Goal: Use online tool/utility: Utilize a website feature to perform a specific function

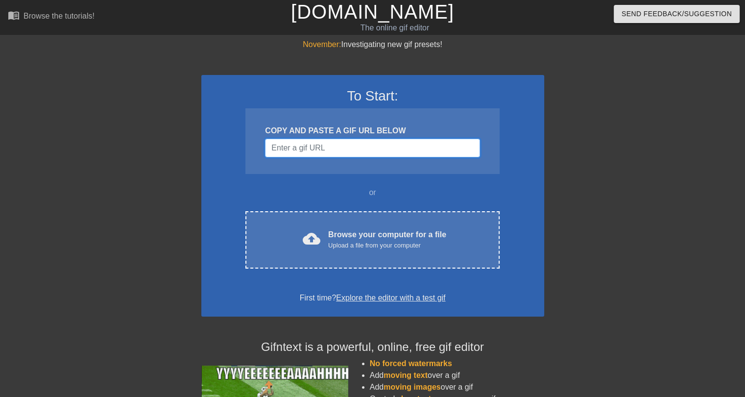
click at [304, 147] on input "Username" at bounding box center [372, 148] width 214 height 19
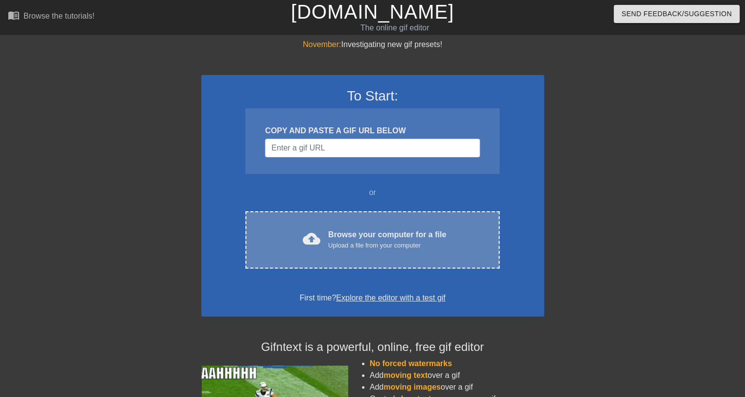
click at [343, 236] on div "Browse your computer for a file Upload a file from your computer" at bounding box center [387, 240] width 118 height 22
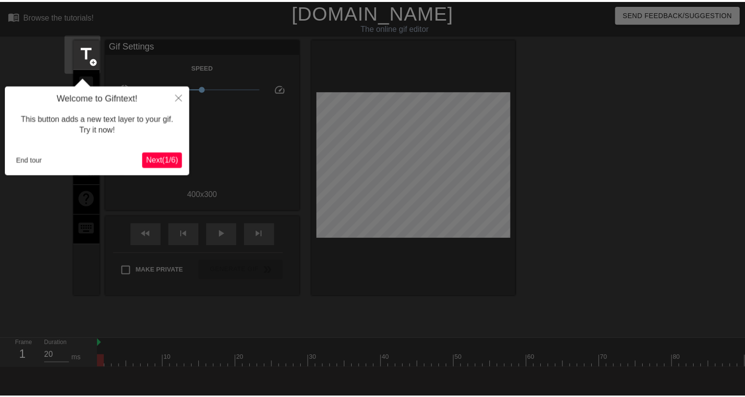
scroll to position [24, 0]
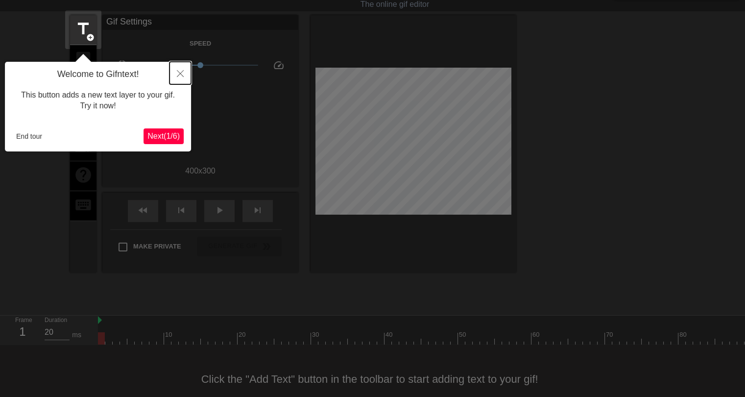
click at [184, 73] on button "Close" at bounding box center [180, 73] width 22 height 23
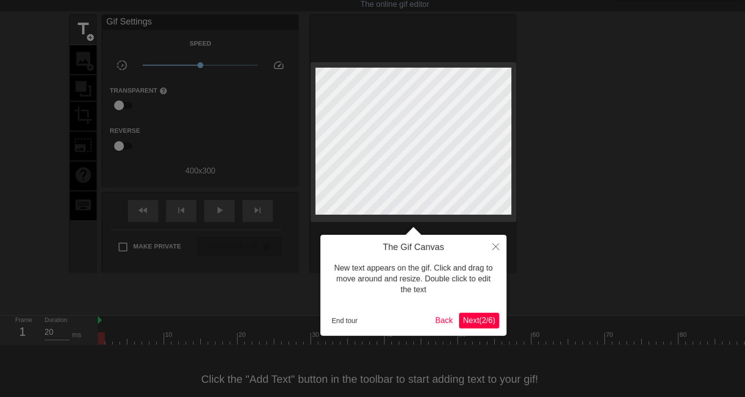
scroll to position [0, 0]
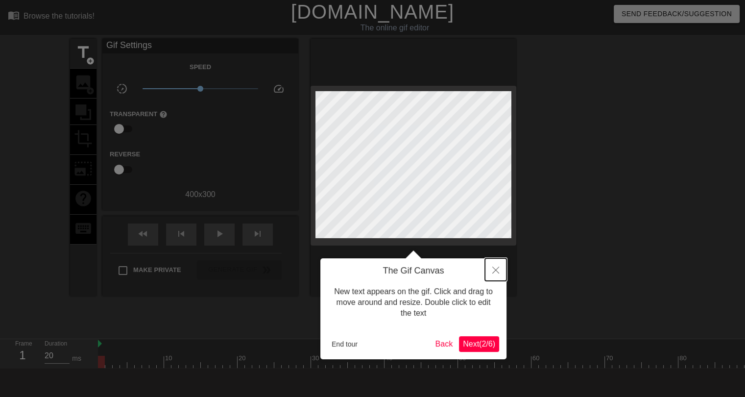
click at [491, 270] on button "Close" at bounding box center [496, 269] width 22 height 23
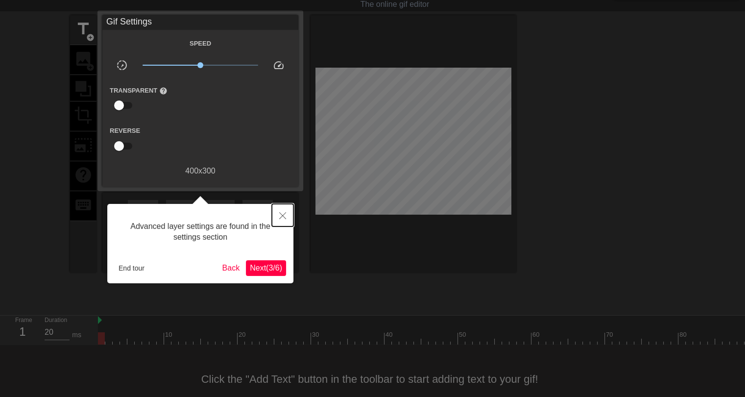
click at [285, 216] on icon "Close" at bounding box center [282, 215] width 7 height 7
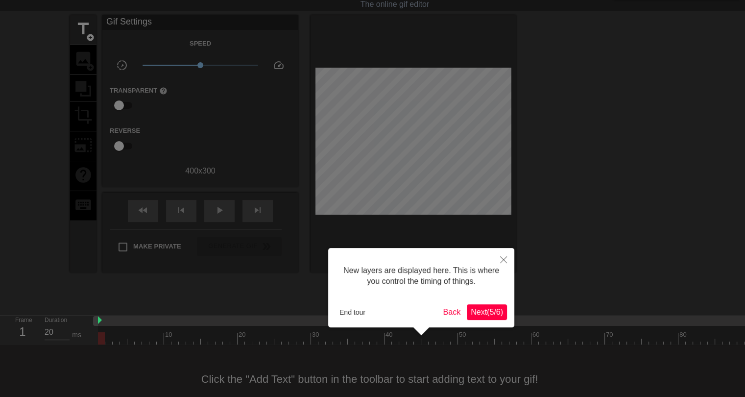
scroll to position [8, 0]
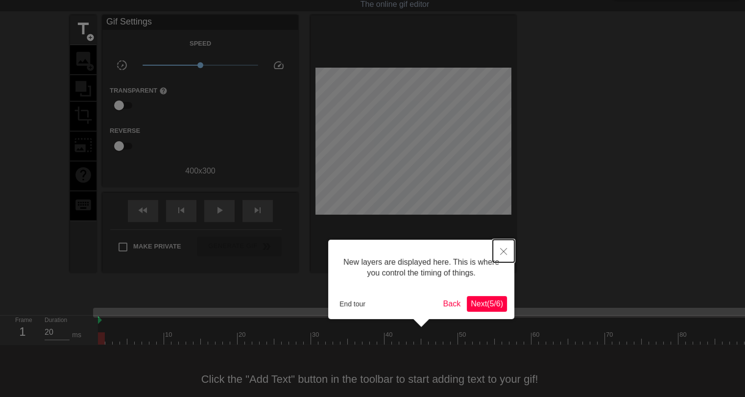
click at [502, 252] on icon "Close" at bounding box center [503, 251] width 7 height 7
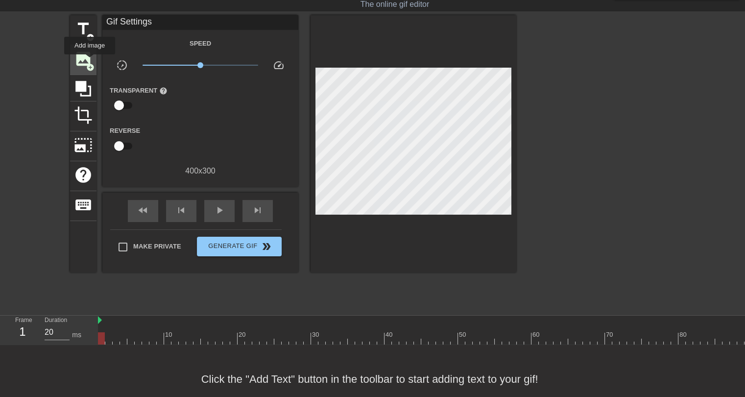
click at [89, 63] on span "add_circle" at bounding box center [90, 67] width 8 height 8
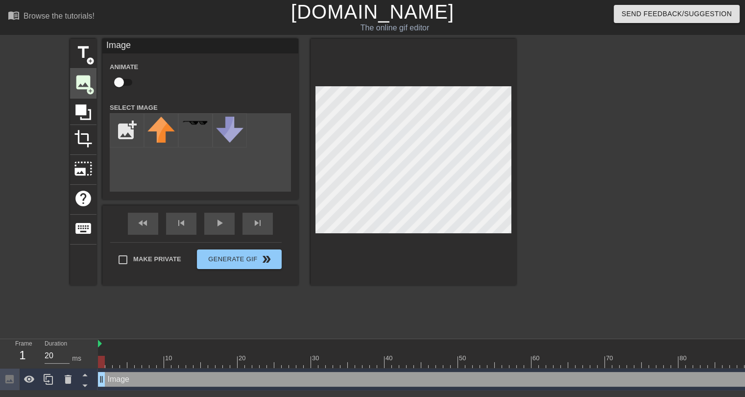
scroll to position [0, 0]
click at [125, 134] on input "file" at bounding box center [126, 130] width 33 height 33
type input "C:\fakepath\aaa.png"
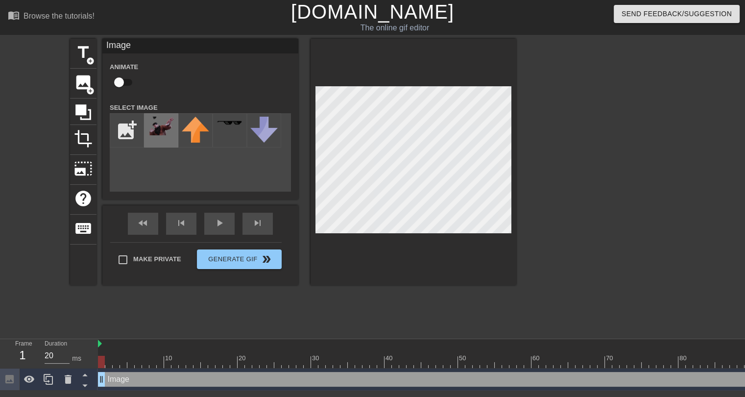
click at [168, 138] on div at bounding box center [161, 130] width 34 height 34
click at [517, 102] on div "title add_circle image add_circle crop photo_size_select_large help keyboard Im…" at bounding box center [372, 186] width 745 height 294
click at [532, 235] on div "title add_circle image add_circle crop photo_size_select_large help keyboard Im…" at bounding box center [372, 186] width 745 height 294
click at [597, 212] on div at bounding box center [601, 186] width 147 height 294
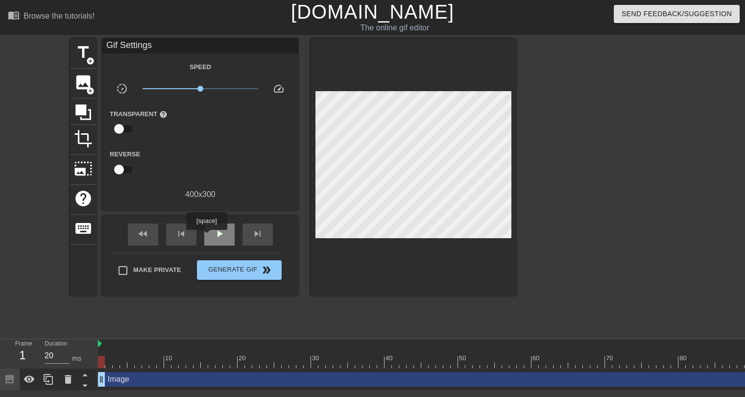
click at [217, 236] on span "play_arrow" at bounding box center [219, 234] width 12 height 12
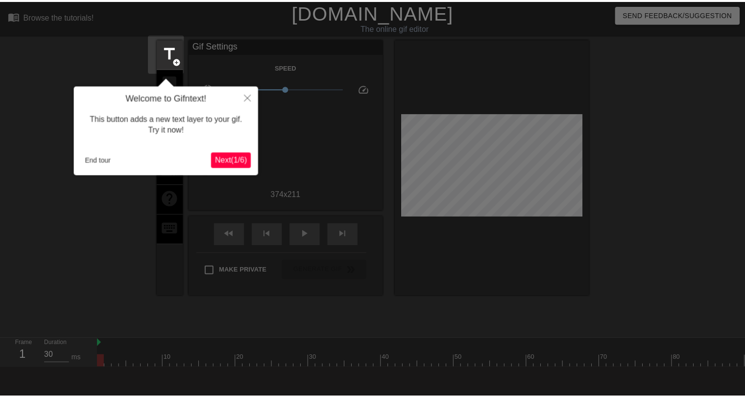
scroll to position [24, 0]
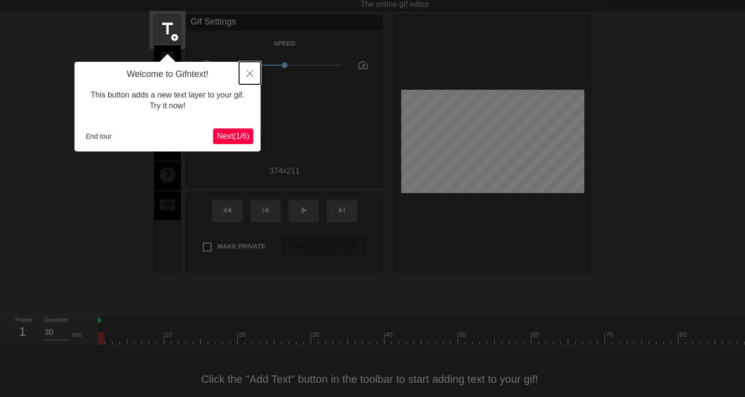
click at [249, 72] on icon "Close" at bounding box center [249, 73] width 7 height 7
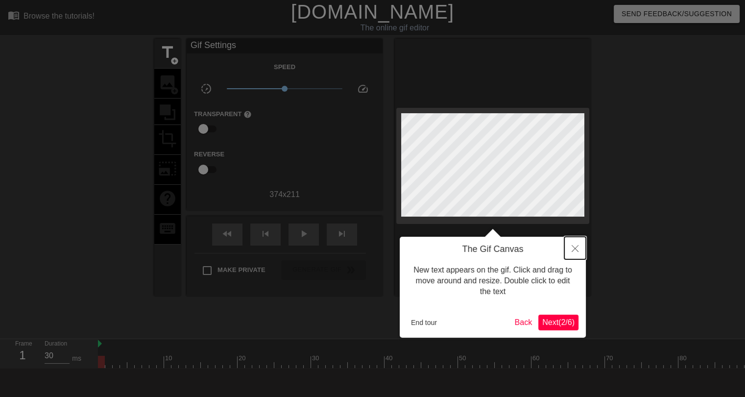
click at [578, 245] on icon "Close" at bounding box center [574, 248] width 7 height 7
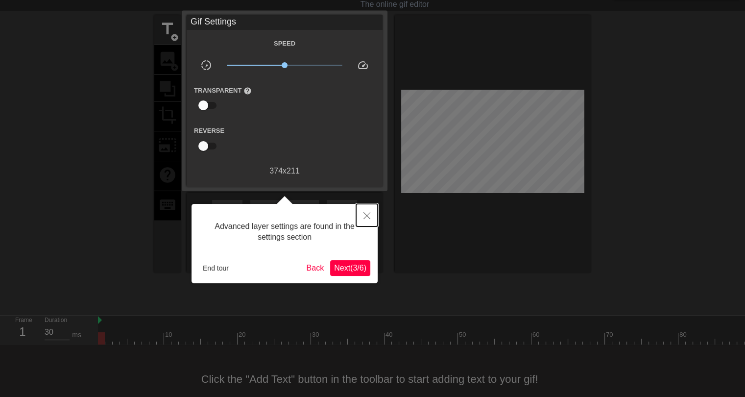
click at [369, 215] on icon "Close" at bounding box center [366, 215] width 7 height 7
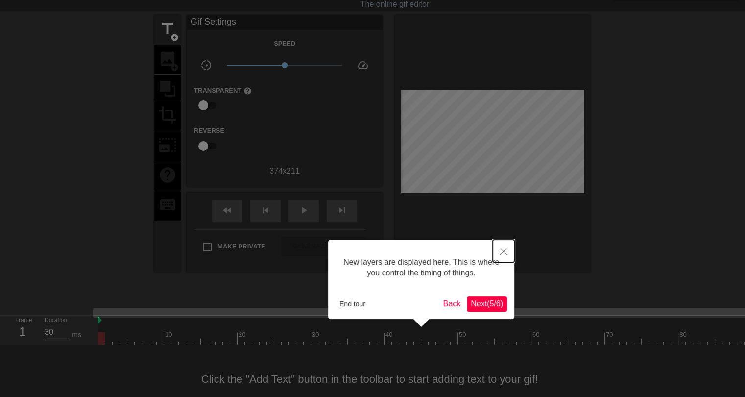
click at [509, 257] on button "Close" at bounding box center [504, 250] width 22 height 23
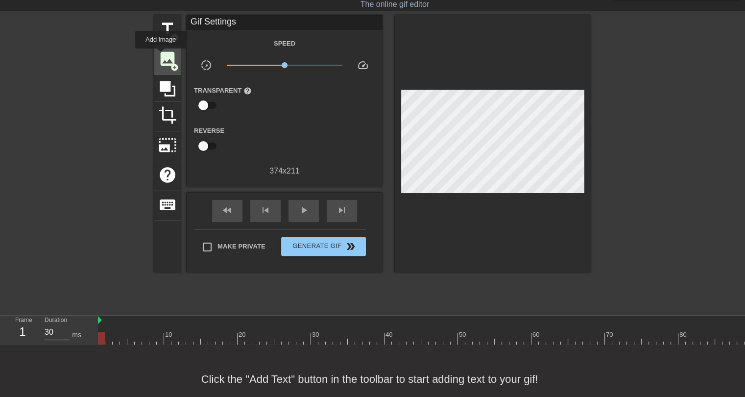
click at [161, 55] on span "image" at bounding box center [167, 58] width 19 height 19
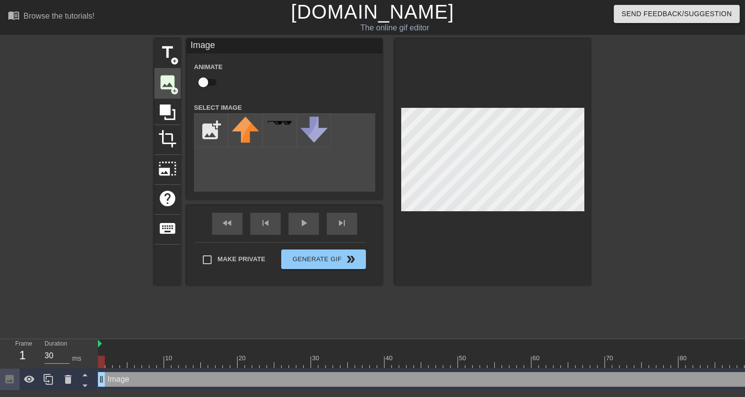
scroll to position [0, 0]
click at [216, 132] on input "file" at bounding box center [210, 130] width 33 height 33
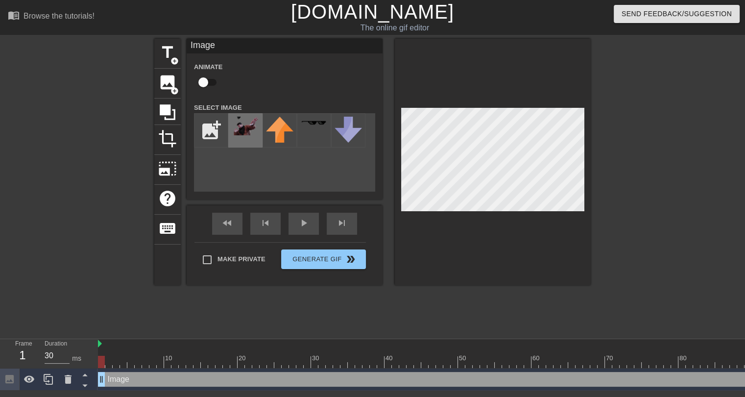
click at [249, 138] on div at bounding box center [245, 130] width 34 height 34
click at [573, 211] on div at bounding box center [493, 162] width 196 height 246
click at [409, 104] on div at bounding box center [493, 162] width 196 height 246
click at [591, 98] on div "title add_circle image add_circle crop photo_size_select_large help keyboard Im…" at bounding box center [372, 186] width 745 height 294
click at [215, 118] on input "file" at bounding box center [210, 130] width 33 height 33
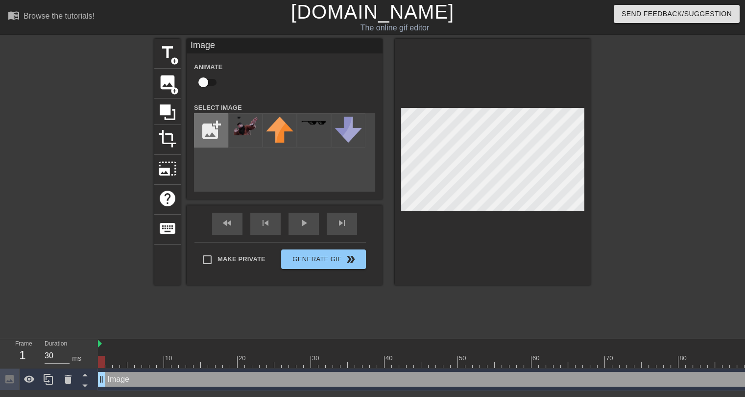
type input "C:\fakepath\5.png"
drag, startPoint x: 250, startPoint y: 131, endPoint x: 740, endPoint y: 174, distance: 492.0
click at [740, 174] on div "title add_circle image add_circle crop photo_size_select_large help keyboard Im…" at bounding box center [372, 186] width 745 height 294
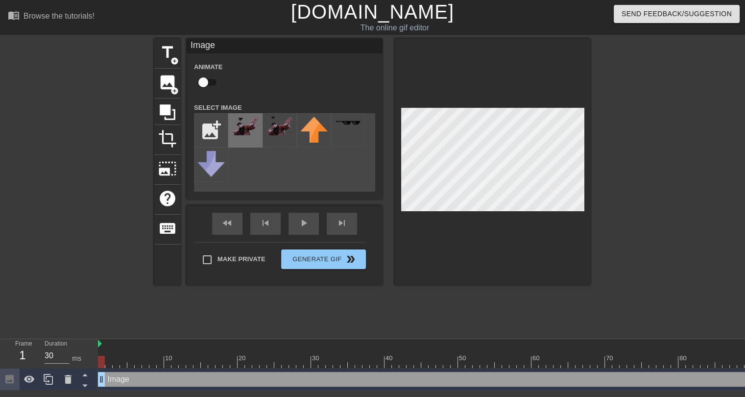
click at [246, 130] on img at bounding box center [245, 126] width 27 height 19
click at [250, 131] on img at bounding box center [245, 126] width 27 height 19
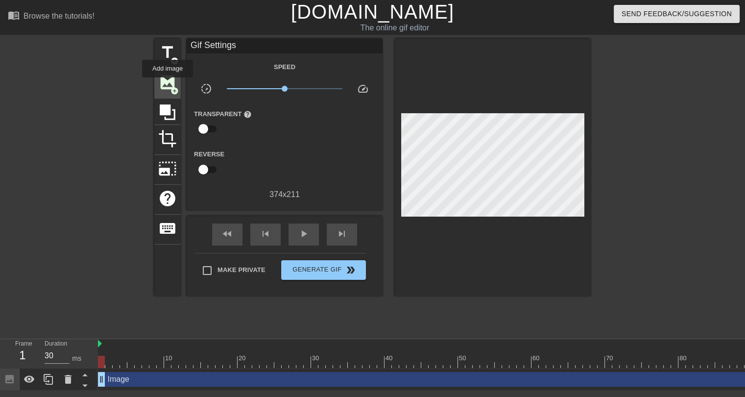
click at [167, 84] on span "image" at bounding box center [167, 82] width 19 height 19
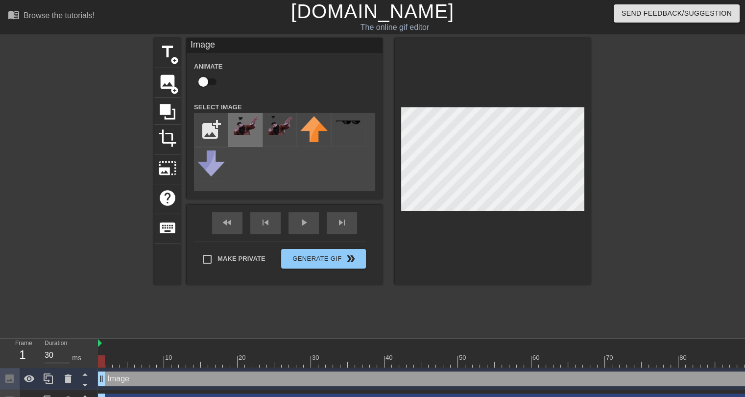
click at [239, 123] on img at bounding box center [245, 125] width 27 height 19
click at [608, 97] on div "title add_circle image add_circle crop photo_size_select_large help keyboard Im…" at bounding box center [372, 185] width 745 height 294
click at [418, 212] on div at bounding box center [493, 161] width 196 height 246
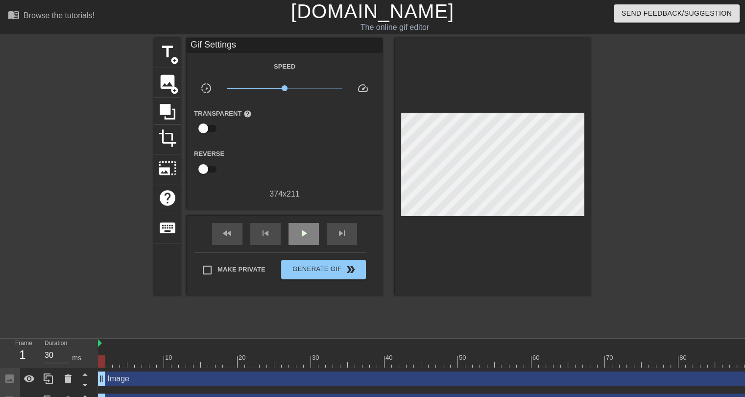
click at [310, 220] on div "fast_rewind skip_previous play_arrow skip_next" at bounding box center [285, 233] width 160 height 37
click at [307, 230] on span "play_arrow" at bounding box center [304, 233] width 12 height 12
click at [307, 230] on span "pause" at bounding box center [304, 233] width 12 height 12
click at [307, 230] on span "play_arrow" at bounding box center [304, 233] width 12 height 12
click at [307, 230] on span "pause" at bounding box center [304, 233] width 12 height 12
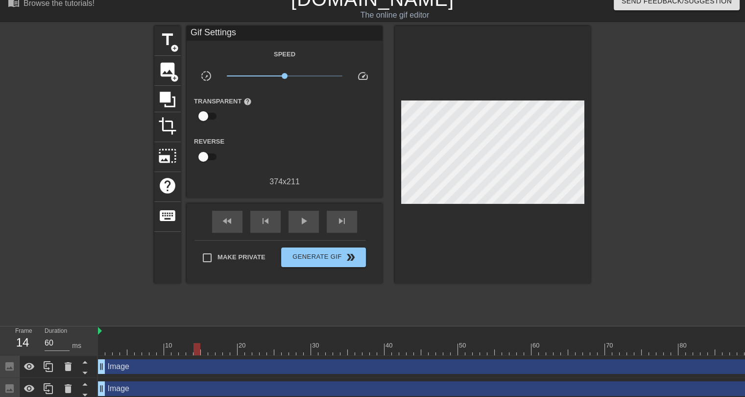
scroll to position [23, 0]
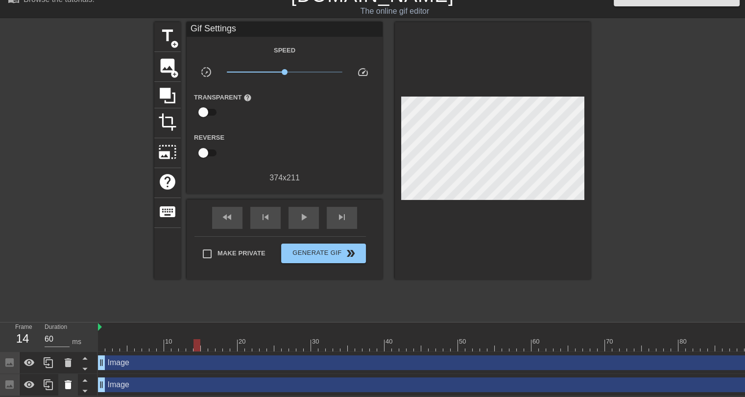
click at [72, 380] on icon at bounding box center [68, 384] width 12 height 12
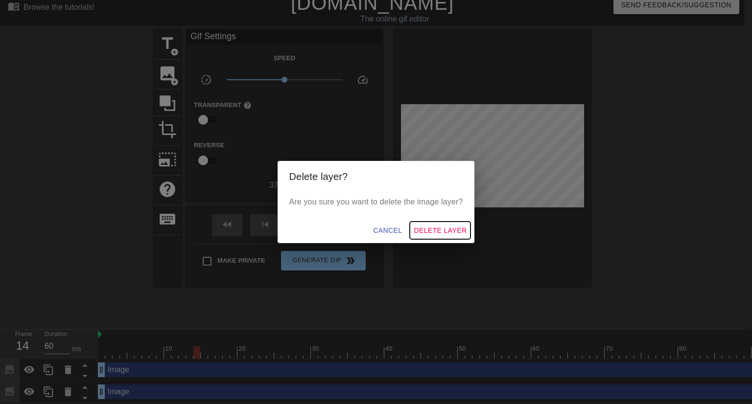
click at [437, 230] on span "Delete Layer" at bounding box center [440, 231] width 53 height 12
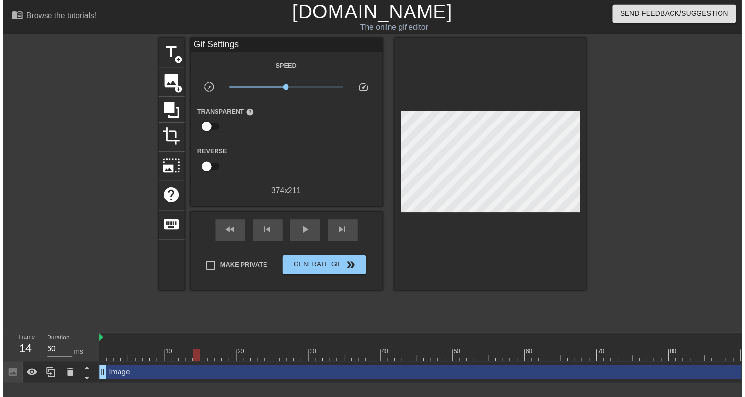
scroll to position [0, 0]
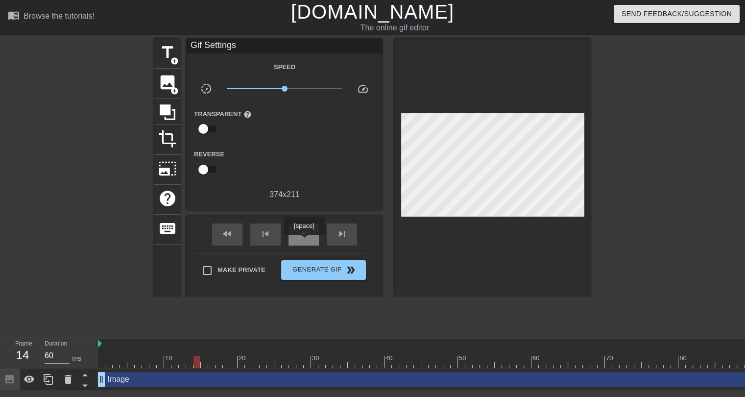
click at [296, 237] on div "play_arrow" at bounding box center [303, 234] width 30 height 22
click at [296, 237] on div "pause" at bounding box center [303, 234] width 30 height 22
drag, startPoint x: 228, startPoint y: 361, endPoint x: 217, endPoint y: 327, distance: 35.8
click at [217, 327] on div "menu_book Browse the tutorials! Gifntext.com The online gif editor Send Feedbac…" at bounding box center [372, 195] width 745 height 390
drag, startPoint x: 288, startPoint y: 89, endPoint x: 336, endPoint y: 98, distance: 49.5
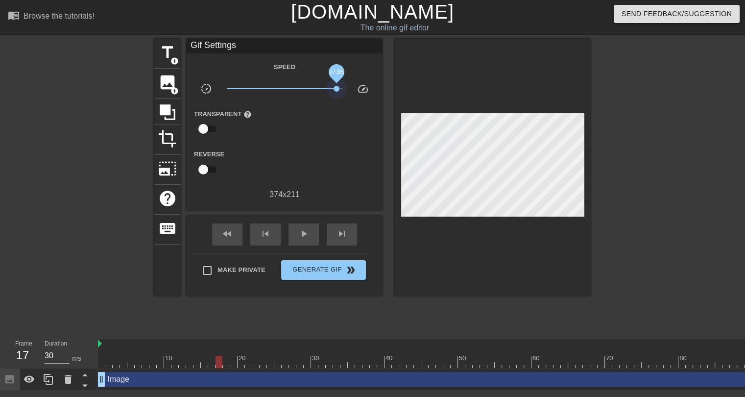
click at [336, 98] on div "Speed slow_motion_video x7.85 speed Transparent help Reverse 374 x 211" at bounding box center [284, 131] width 181 height 140
click at [296, 239] on div "play_arrow" at bounding box center [303, 234] width 30 height 22
type input "70"
click at [292, 234] on div "pause" at bounding box center [303, 234] width 30 height 22
click at [20, 351] on div "23" at bounding box center [22, 355] width 15 height 18
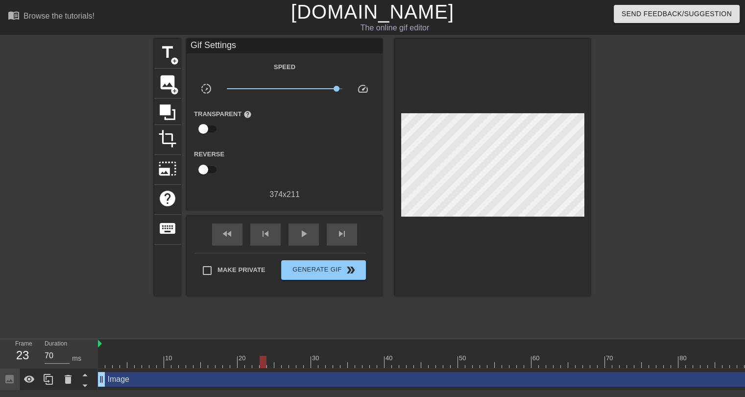
click at [60, 147] on div at bounding box center [69, 186] width 147 height 294
click at [204, 167] on input "checkbox" at bounding box center [203, 169] width 56 height 19
checkbox input "true"
type input "30"
click at [204, 167] on input "checkbox" at bounding box center [213, 169] width 56 height 19
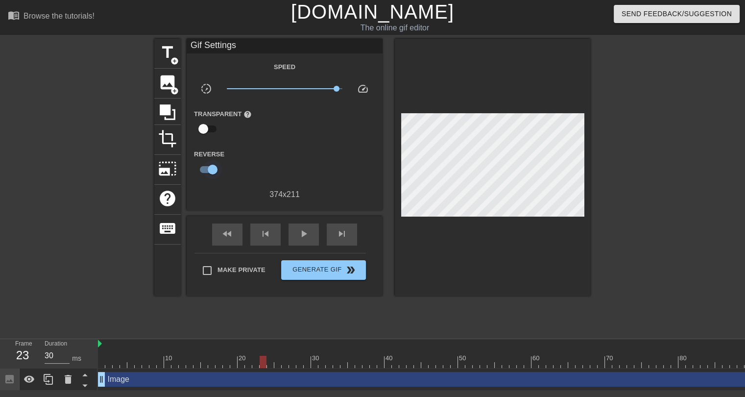
checkbox input "false"
type input "70"
click at [207, 163] on input "checkbox" at bounding box center [203, 169] width 56 height 19
checkbox input "true"
click at [300, 233] on span "play_arrow" at bounding box center [304, 234] width 12 height 12
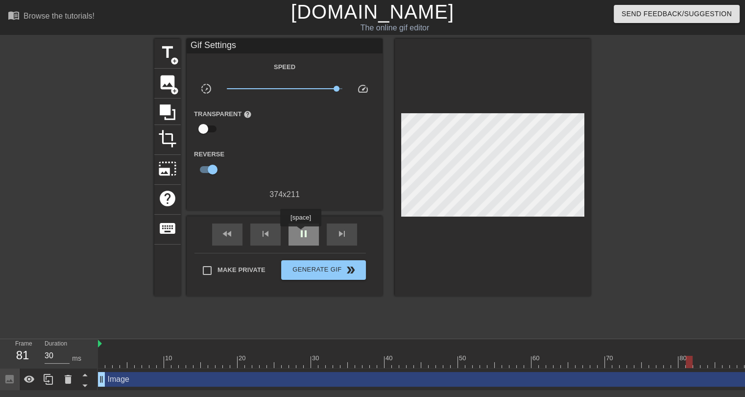
type input "40"
click at [300, 233] on span "pause" at bounding box center [304, 234] width 12 height 12
click at [202, 167] on input "checkbox" at bounding box center [213, 169] width 56 height 19
checkbox input "false"
click at [313, 237] on div "play_arrow" at bounding box center [303, 234] width 30 height 22
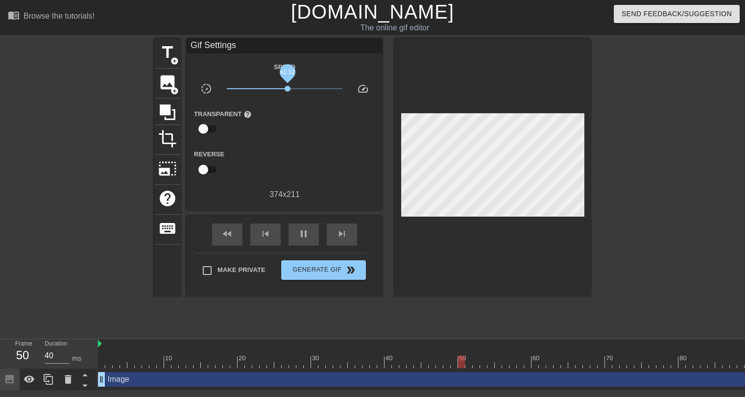
drag, startPoint x: 337, startPoint y: 85, endPoint x: 287, endPoint y: 77, distance: 50.6
click at [287, 86] on span "x1.12" at bounding box center [287, 89] width 6 height 6
drag, startPoint x: 305, startPoint y: 76, endPoint x: 323, endPoint y: 83, distance: 18.9
click at [323, 83] on span "x4.57" at bounding box center [285, 89] width 116 height 12
drag, startPoint x: 316, startPoint y: 87, endPoint x: 304, endPoint y: 87, distance: 12.2
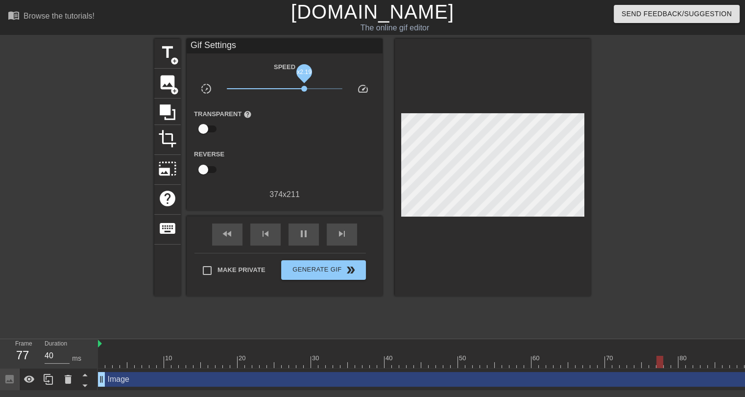
click at [304, 87] on span "x2.19" at bounding box center [304, 89] width 6 height 6
click at [302, 235] on span "pause" at bounding box center [304, 234] width 12 height 12
click at [53, 357] on input "30" at bounding box center [57, 356] width 25 height 16
click at [67, 355] on input "29" at bounding box center [57, 356] width 25 height 16
click at [65, 356] on input "28" at bounding box center [57, 356] width 25 height 16
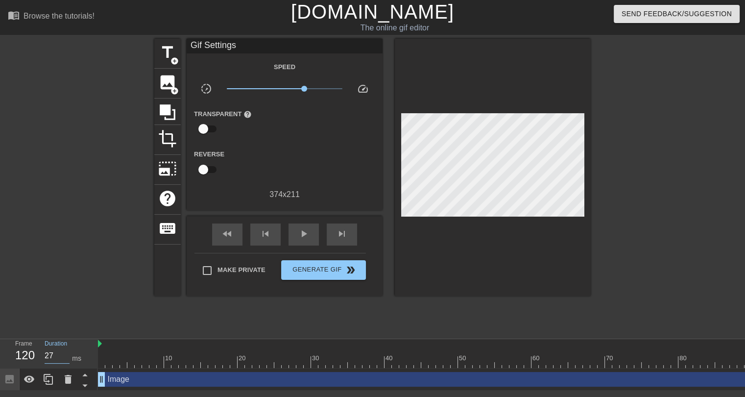
click at [65, 356] on input "27" at bounding box center [57, 356] width 25 height 16
click at [65, 356] on input "26" at bounding box center [57, 356] width 25 height 16
click at [65, 356] on input "25" at bounding box center [57, 356] width 25 height 16
click at [65, 356] on input "24" at bounding box center [57, 356] width 25 height 16
click at [65, 356] on input "23" at bounding box center [57, 356] width 25 height 16
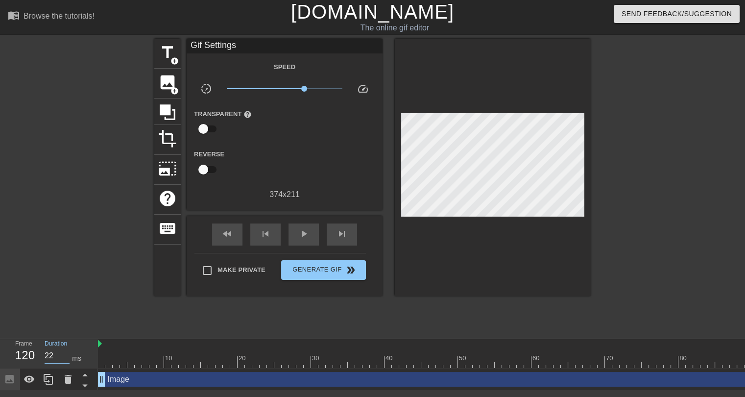
click at [65, 356] on input "22" at bounding box center [57, 356] width 25 height 16
click at [65, 356] on input "21" at bounding box center [57, 356] width 25 height 16
click at [65, 356] on input "20" at bounding box center [57, 356] width 25 height 16
click at [65, 356] on input "19" at bounding box center [57, 356] width 25 height 16
click at [65, 356] on input "18" at bounding box center [57, 356] width 25 height 16
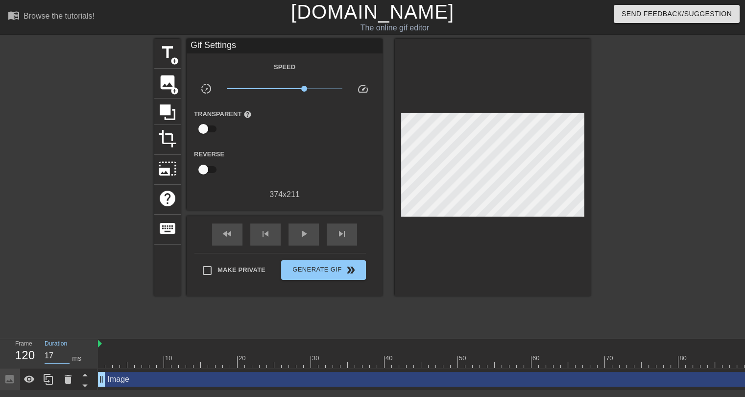
click at [65, 356] on input "17" at bounding box center [57, 356] width 25 height 16
click at [65, 357] on input "16" at bounding box center [57, 356] width 25 height 16
click at [65, 357] on input "15" at bounding box center [57, 356] width 25 height 16
click at [65, 357] on input "14" at bounding box center [57, 356] width 25 height 16
click at [65, 357] on input "13" at bounding box center [57, 356] width 25 height 16
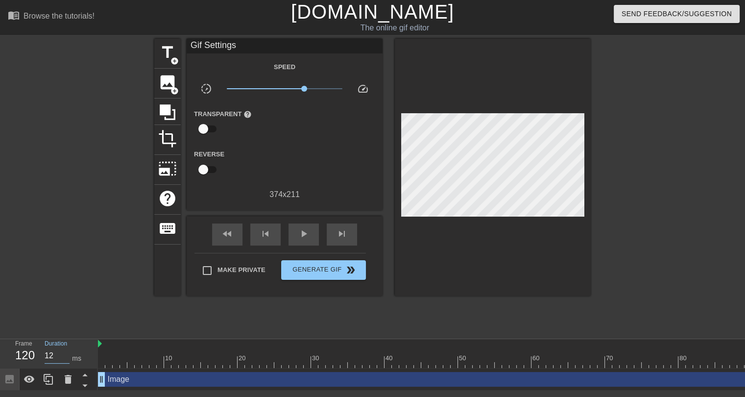
click at [65, 357] on input "12" at bounding box center [57, 356] width 25 height 16
click at [66, 357] on input "11" at bounding box center [57, 356] width 25 height 16
click at [67, 357] on input "10" at bounding box center [57, 356] width 25 height 16
click at [67, 357] on input "9" at bounding box center [57, 356] width 25 height 16
click at [290, 234] on div "play_arrow" at bounding box center [303, 234] width 30 height 22
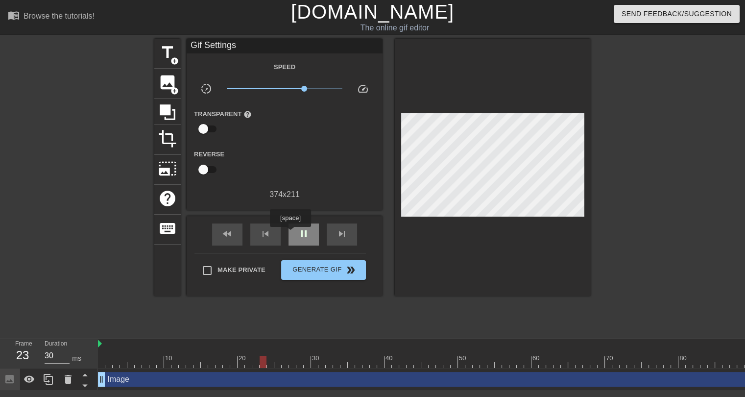
click at [290, 234] on div "pause" at bounding box center [303, 234] width 30 height 22
click at [145, 290] on div "title add_circle image add_circle crop photo_size_select_large help keyboard Gi…" at bounding box center [372, 186] width 745 height 294
type input "40"
click at [367, 352] on div at bounding box center [365, 355] width 7 height 12
drag, startPoint x: 343, startPoint y: 358, endPoint x: 247, endPoint y: 318, distance: 104.0
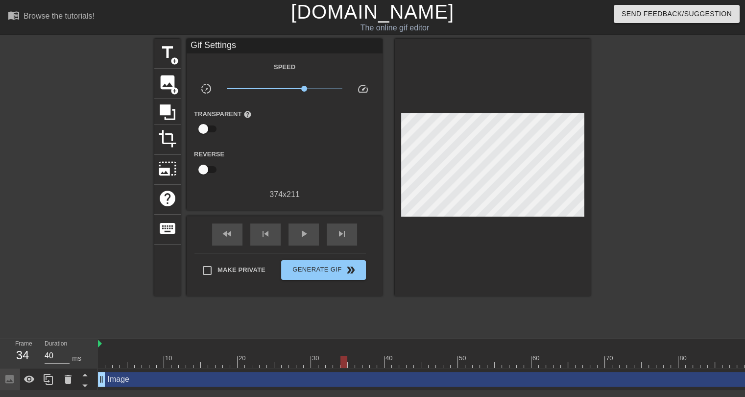
click at [247, 318] on div "title add_circle image add_circle crop photo_size_select_large help keyboard Gi…" at bounding box center [372, 186] width 436 height 294
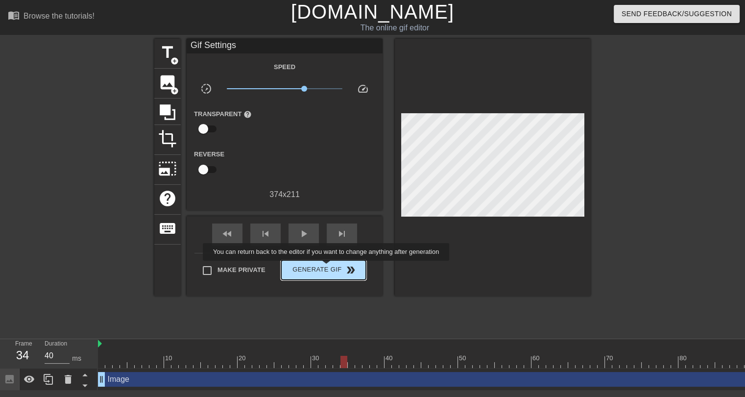
click at [327, 267] on span "Generate Gif double_arrow" at bounding box center [323, 270] width 77 height 12
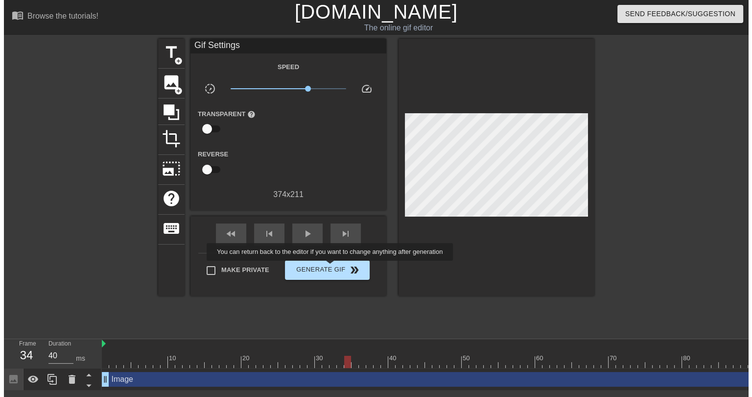
scroll to position [0, 0]
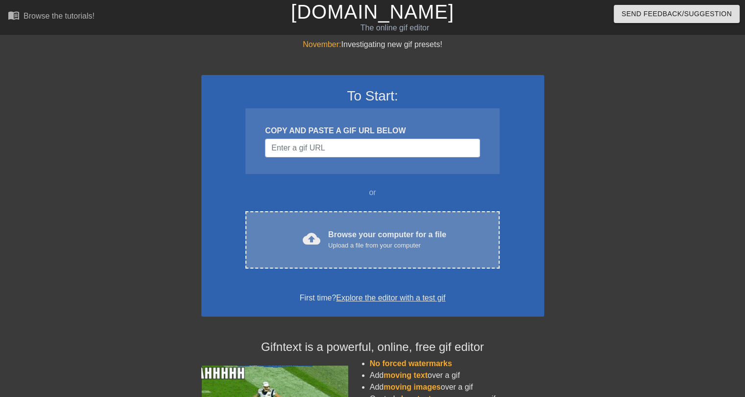
click at [343, 246] on div "Upload a file from your computer" at bounding box center [387, 245] width 118 height 10
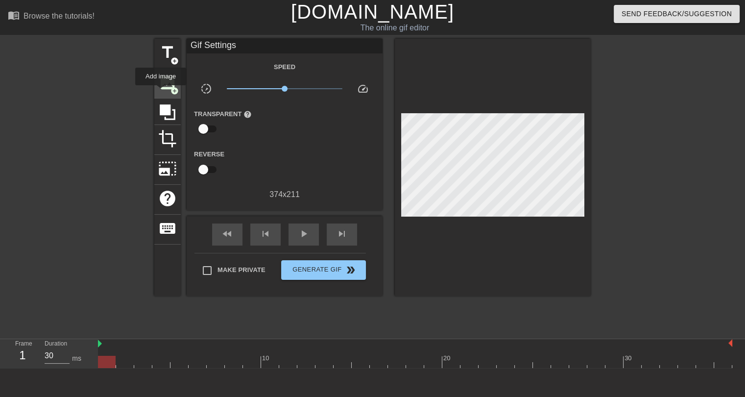
click at [168, 83] on span "image" at bounding box center [167, 82] width 19 height 19
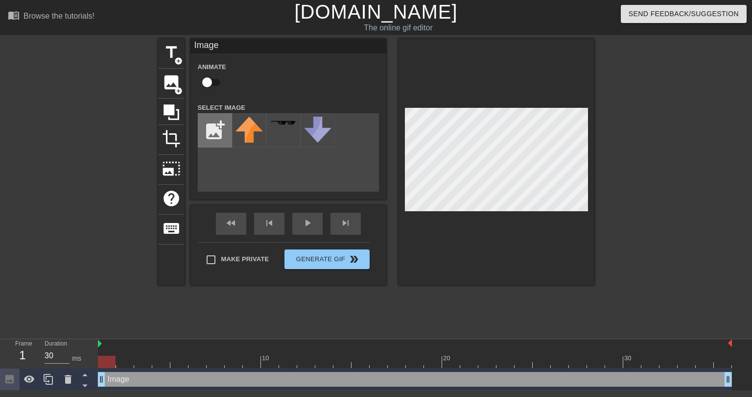
click at [219, 132] on input "file" at bounding box center [214, 130] width 33 height 33
type input "C:\fakepath\5.png"
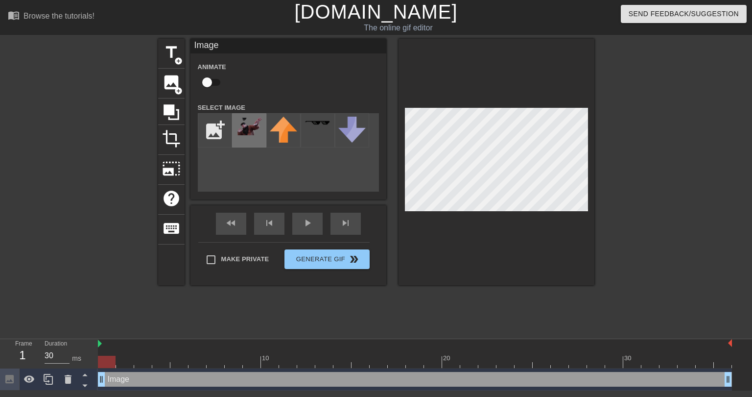
click at [245, 133] on img at bounding box center [249, 126] width 27 height 19
click at [598, 107] on div "title add_circle image add_circle crop photo_size_select_large help keyboard Im…" at bounding box center [376, 186] width 752 height 294
click at [306, 222] on div "fast_rewind skip_previous play_arrow skip_next" at bounding box center [289, 223] width 160 height 37
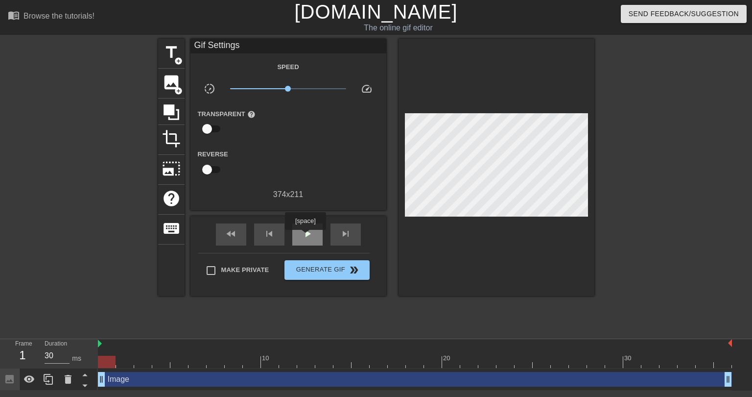
click at [305, 236] on span "play_arrow" at bounding box center [308, 234] width 12 height 12
click at [306, 236] on span "pause" at bounding box center [308, 234] width 12 height 12
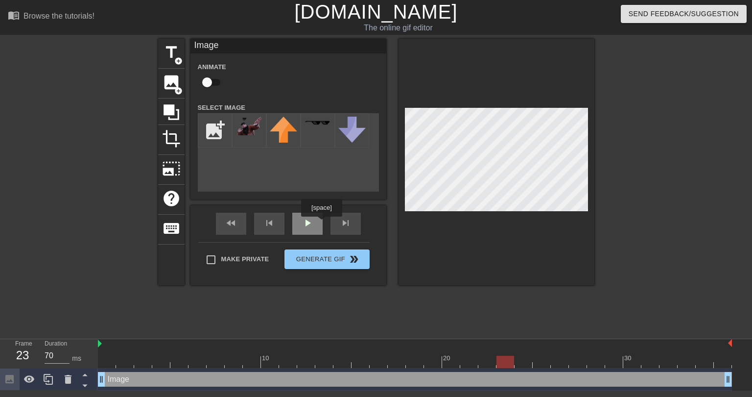
click at [321, 223] on div "play_arrow" at bounding box center [307, 223] width 30 height 22
click at [684, 169] on div at bounding box center [679, 186] width 147 height 294
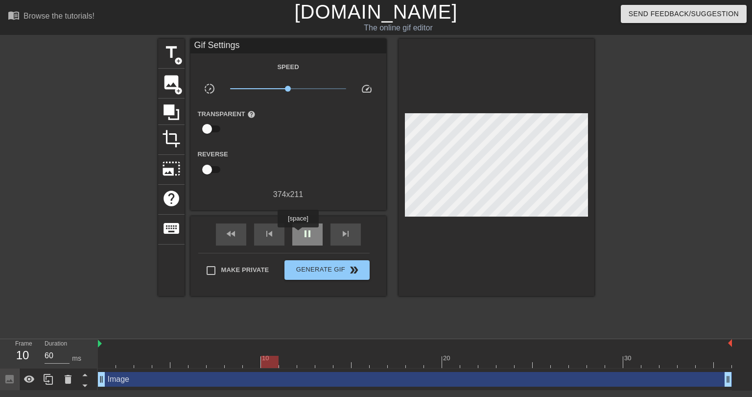
type input "40"
click at [304, 233] on span "pause" at bounding box center [308, 234] width 12 height 12
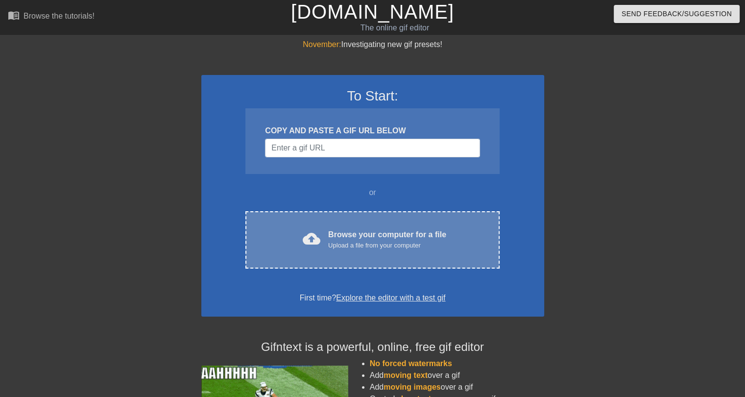
click at [375, 251] on div "cloud_upload Browse your computer for a file Upload a file from your computer C…" at bounding box center [372, 239] width 254 height 57
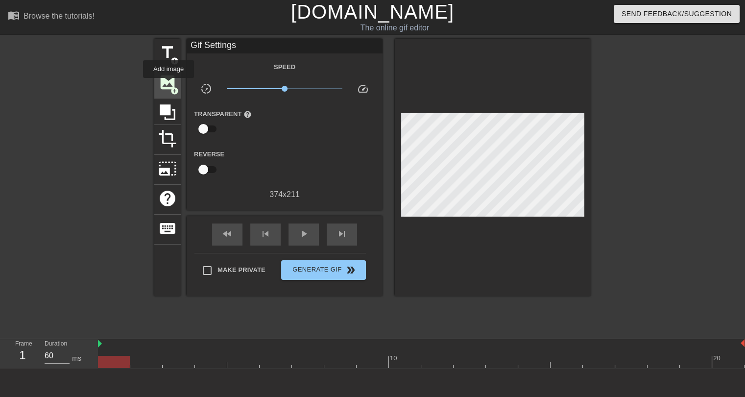
click at [168, 84] on span "image" at bounding box center [167, 82] width 19 height 19
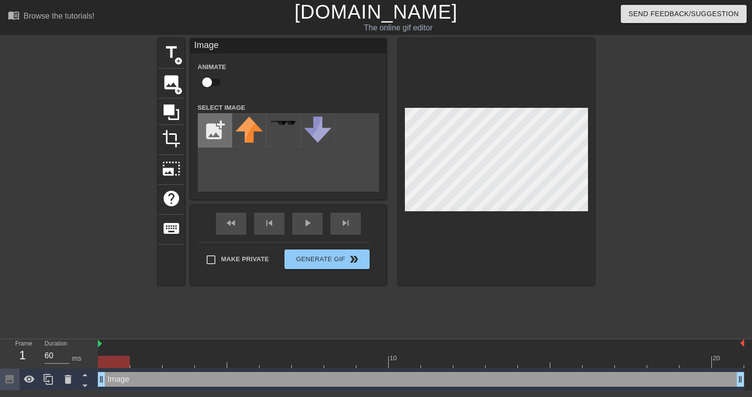
click at [213, 134] on input "file" at bounding box center [214, 130] width 33 height 33
type input "C:\fakepath\5.png"
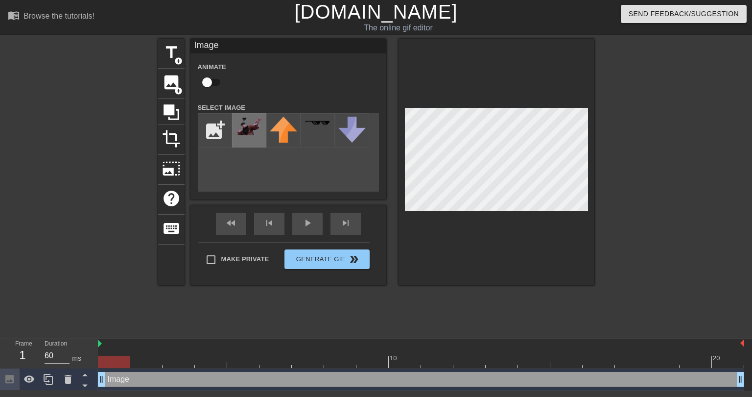
click at [249, 134] on img at bounding box center [249, 126] width 27 height 19
click at [625, 94] on div "title add_circle image add_circle crop photo_size_select_large help keyboard Im…" at bounding box center [376, 186] width 752 height 294
click at [306, 227] on span "play_arrow" at bounding box center [308, 223] width 12 height 12
click at [394, 220] on div "title add_circle image add_circle crop photo_size_select_large help keyboard Im…" at bounding box center [376, 162] width 436 height 246
click at [71, 379] on icon at bounding box center [68, 379] width 12 height 12
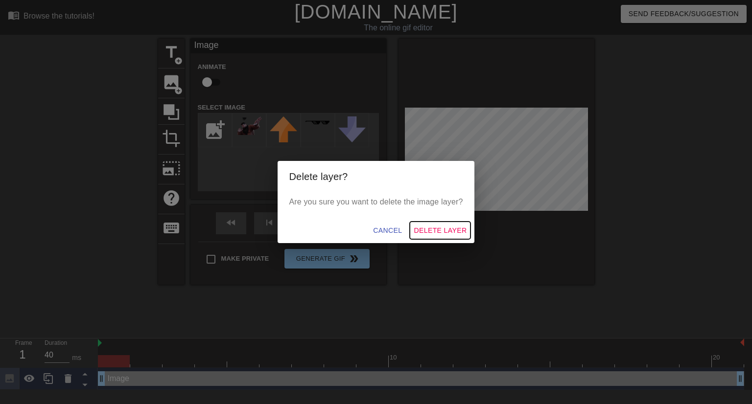
click at [434, 234] on span "Delete Layer" at bounding box center [440, 231] width 53 height 12
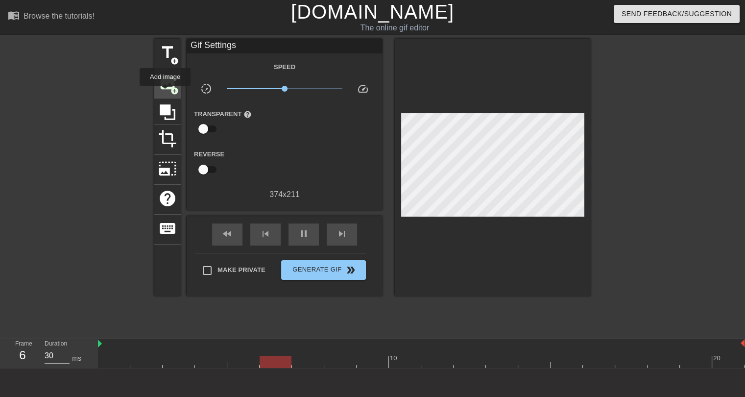
click at [168, 87] on span "image" at bounding box center [167, 82] width 19 height 19
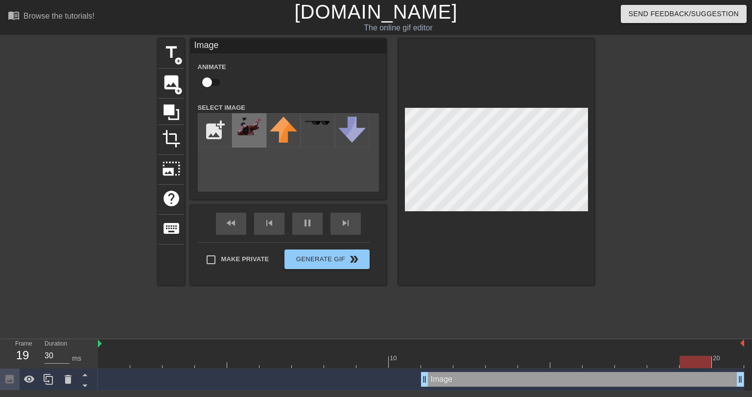
click at [254, 124] on img at bounding box center [249, 126] width 27 height 19
click at [68, 382] on icon at bounding box center [68, 379] width 7 height 9
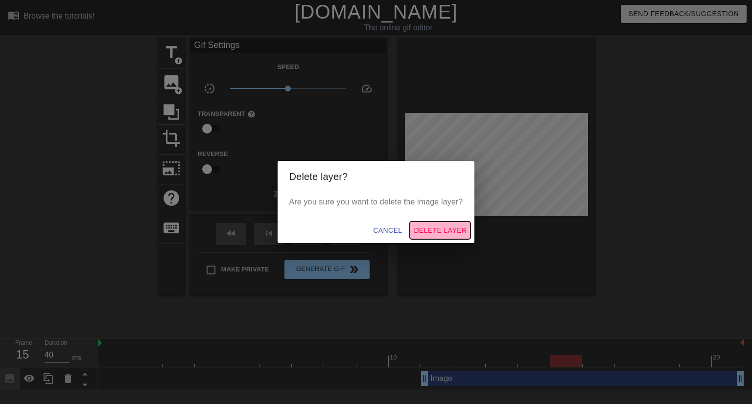
click at [456, 231] on span "Delete Layer" at bounding box center [440, 231] width 53 height 12
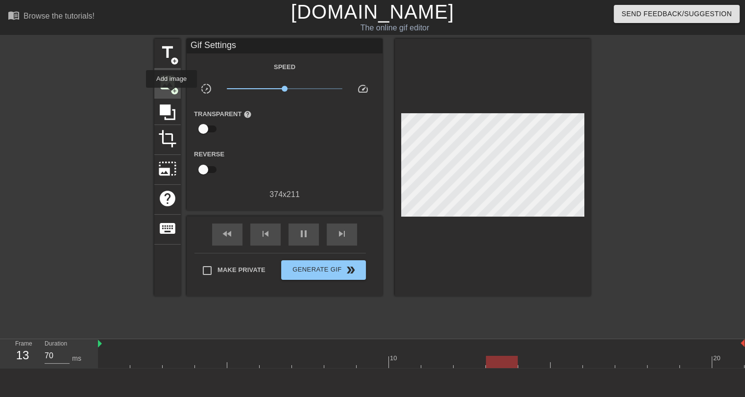
click at [167, 88] on span "image" at bounding box center [167, 82] width 19 height 19
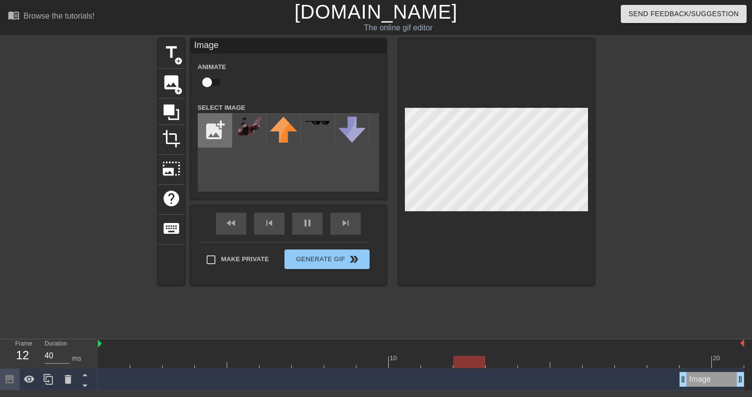
click at [214, 129] on input "file" at bounding box center [214, 130] width 33 height 33
type input "70"
type input "C:\fakepath\6.png"
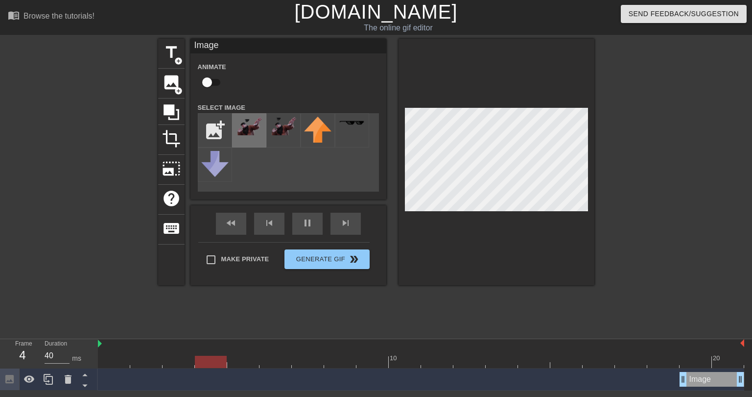
click at [253, 129] on img at bounding box center [249, 126] width 27 height 19
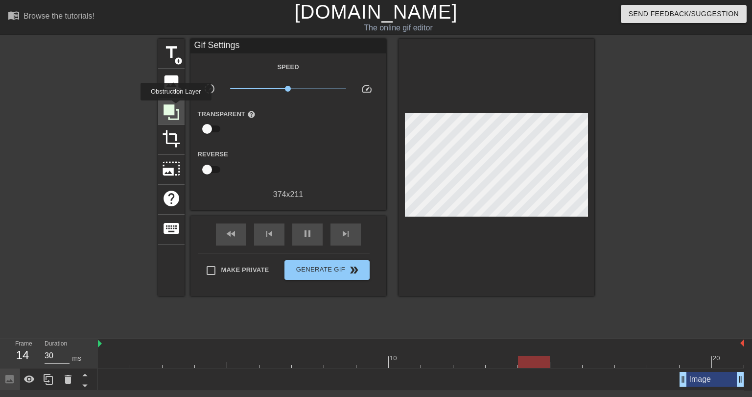
click at [176, 107] on icon at bounding box center [171, 112] width 19 height 19
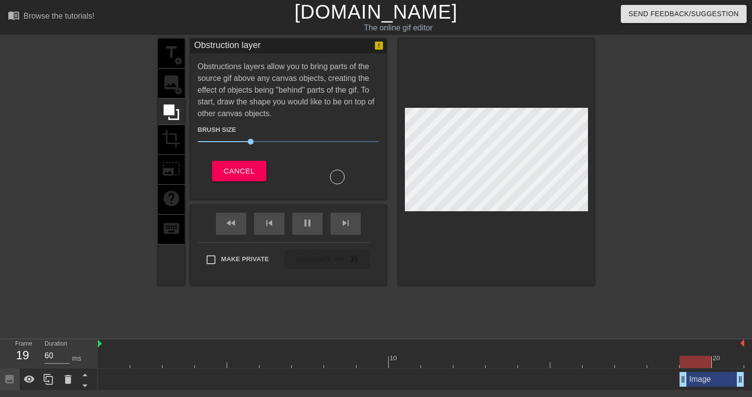
click at [178, 81] on div "title add_circle image add_circle crop photo_size_select_large help keyboard" at bounding box center [171, 162] width 26 height 246
click at [231, 161] on button "Cancel" at bounding box center [239, 171] width 54 height 21
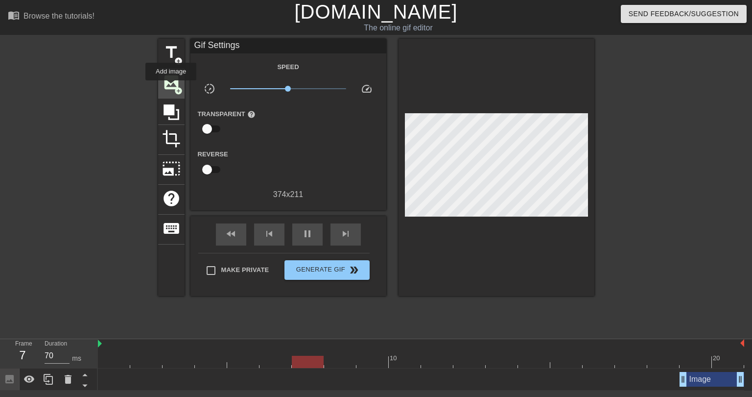
click at [171, 85] on span "image" at bounding box center [171, 82] width 19 height 19
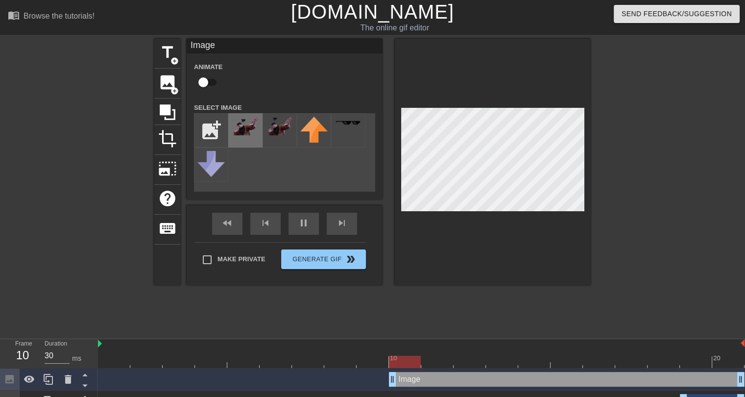
click at [247, 132] on img at bounding box center [245, 126] width 27 height 19
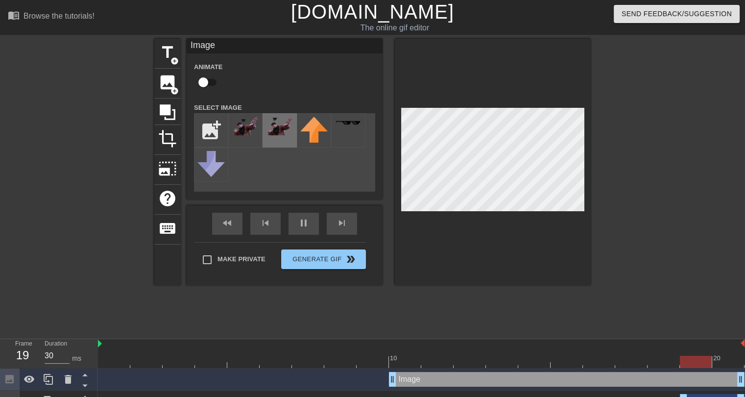
click at [288, 138] on div at bounding box center [279, 130] width 34 height 34
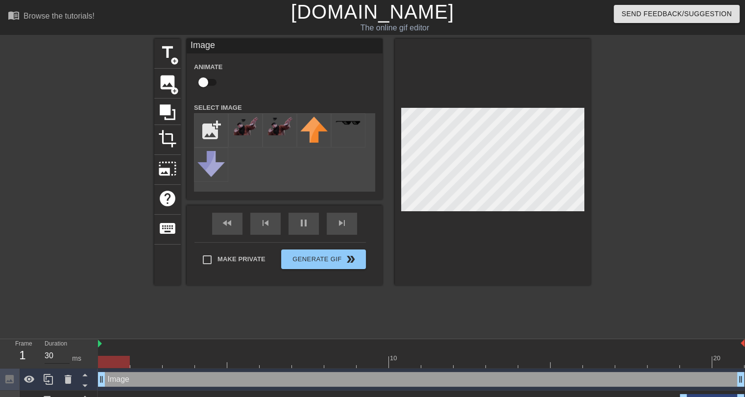
drag, startPoint x: 394, startPoint y: 379, endPoint x: 65, endPoint y: 354, distance: 329.5
click at [65, 354] on div "Frame 1 Duration 30 ms 10 20 Image drag_handle drag_handle Image drag_handle dr…" at bounding box center [372, 375] width 745 height 73
click at [241, 128] on img at bounding box center [245, 126] width 27 height 19
click at [635, 85] on div "title add_circle image add_circle crop photo_size_select_large help keyboard Im…" at bounding box center [372, 186] width 745 height 294
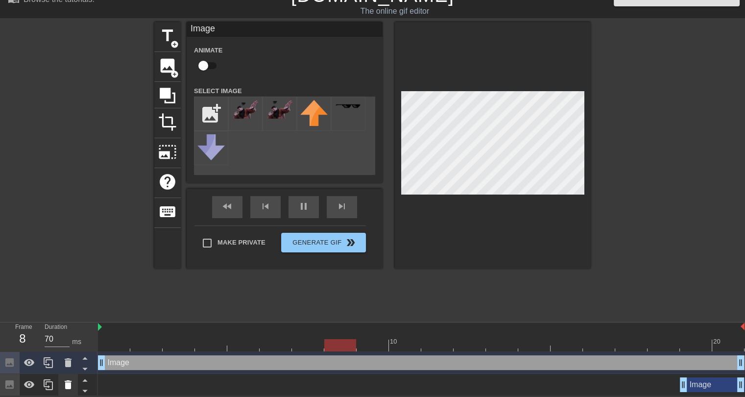
click at [66, 386] on icon at bounding box center [68, 384] width 7 height 9
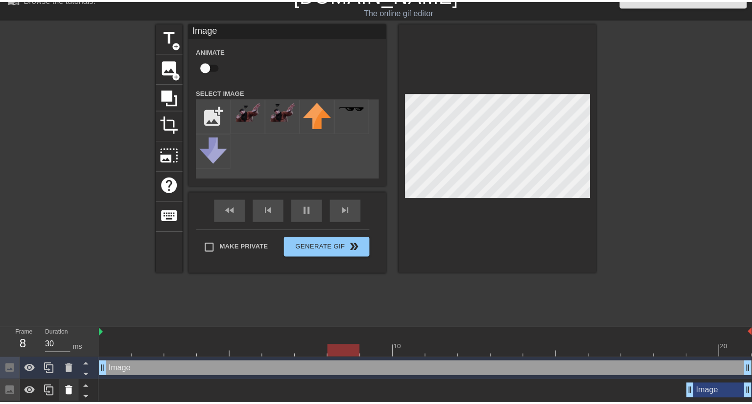
scroll to position [10, 0]
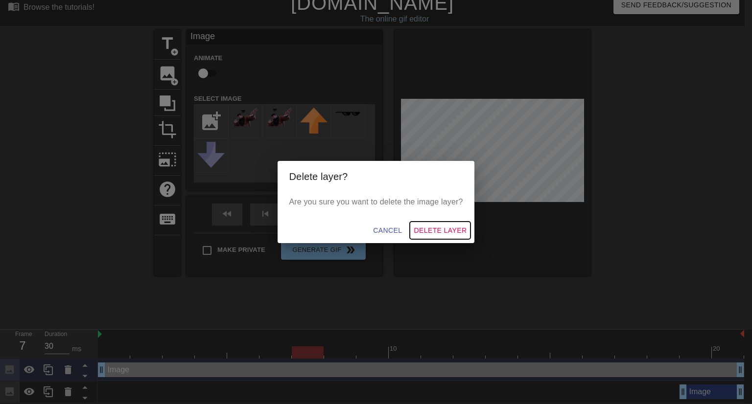
click at [431, 232] on span "Delete Layer" at bounding box center [440, 231] width 53 height 12
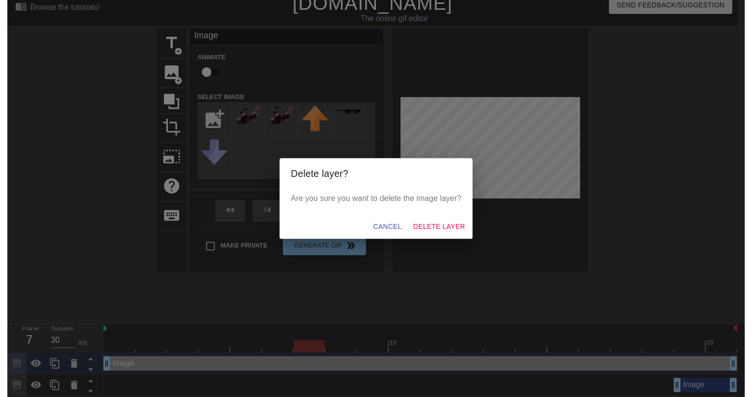
scroll to position [0, 0]
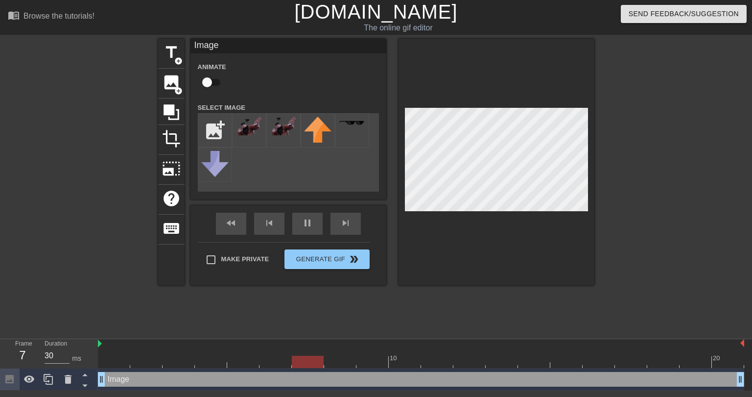
click at [670, 216] on div at bounding box center [679, 186] width 147 height 294
click at [634, 172] on div at bounding box center [679, 186] width 147 height 294
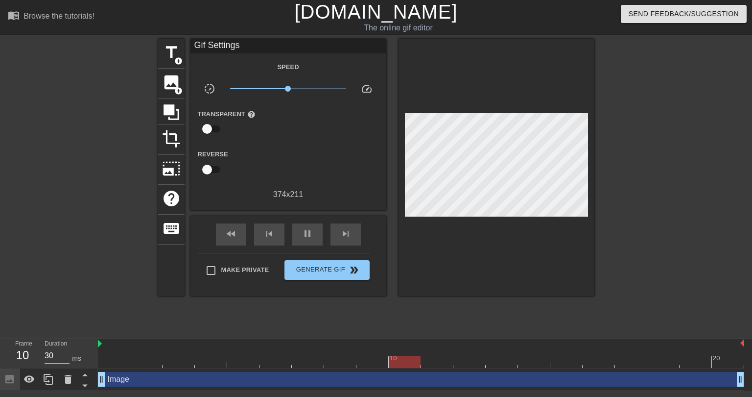
click at [656, 189] on div at bounding box center [679, 186] width 147 height 294
click at [705, 165] on div at bounding box center [679, 186] width 147 height 294
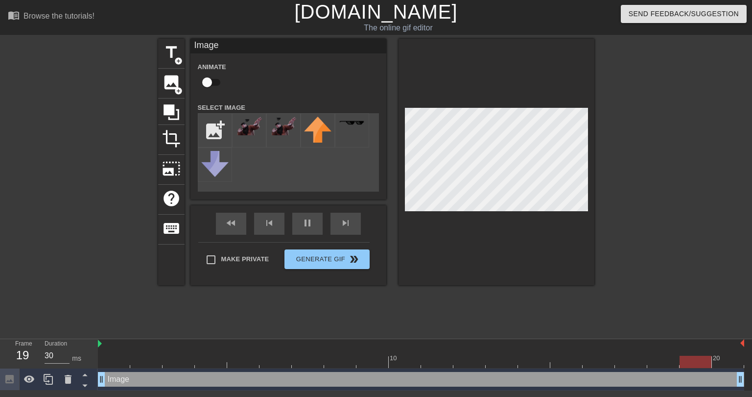
click at [671, 129] on div at bounding box center [679, 186] width 147 height 294
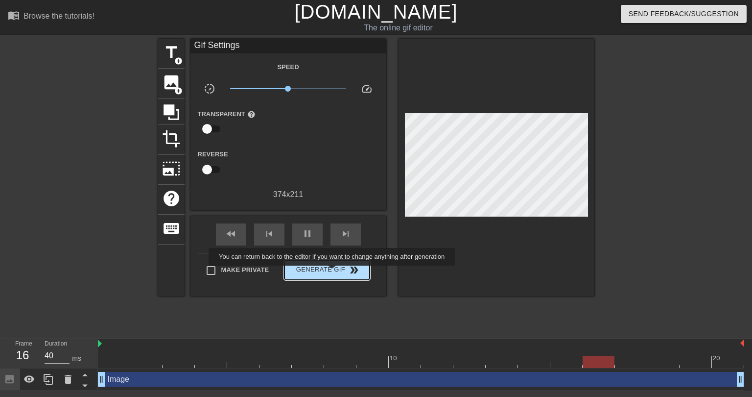
type input "30"
click at [333, 272] on span "Generate Gif double_arrow" at bounding box center [326, 270] width 77 height 12
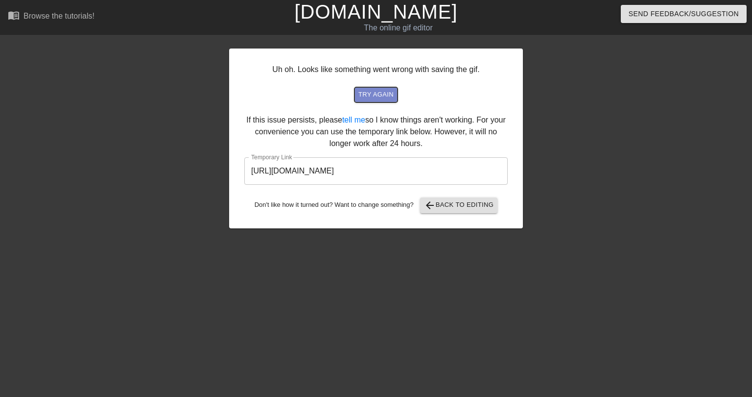
click at [389, 97] on span "try again" at bounding box center [375, 94] width 35 height 11
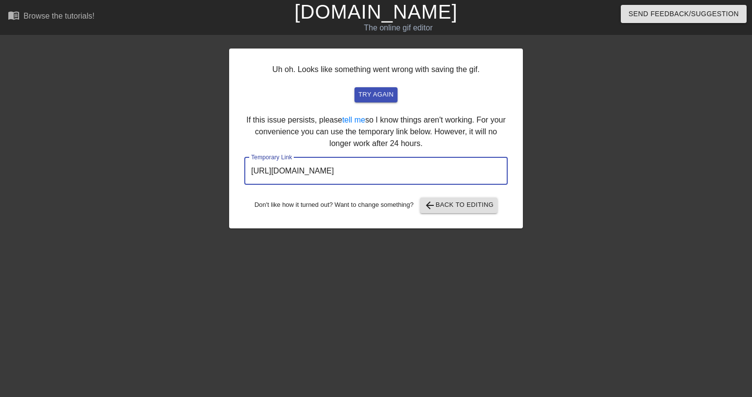
drag, startPoint x: 470, startPoint y: 173, endPoint x: 238, endPoint y: 173, distance: 231.6
click at [238, 173] on div "Uh oh. Looks like something went wrong with saving the gif. try again If this i…" at bounding box center [376, 138] width 294 height 180
